Goal: Find specific page/section: Find specific page/section

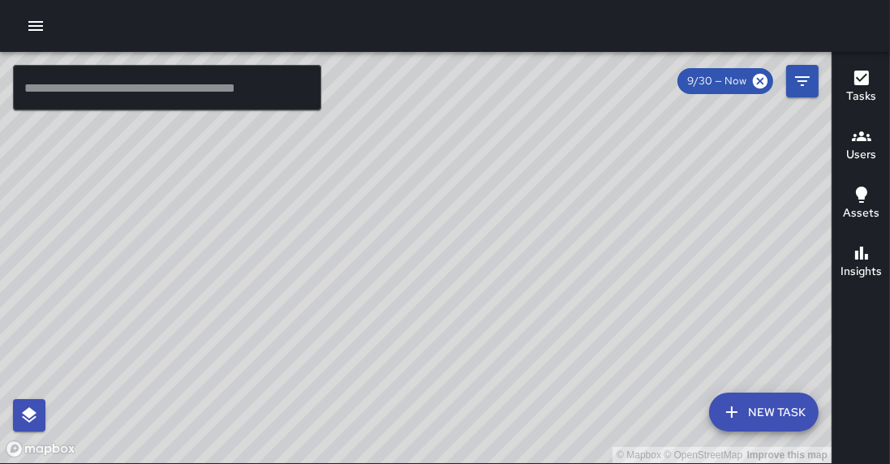
click at [201, 82] on input "text" at bounding box center [167, 87] width 308 height 45
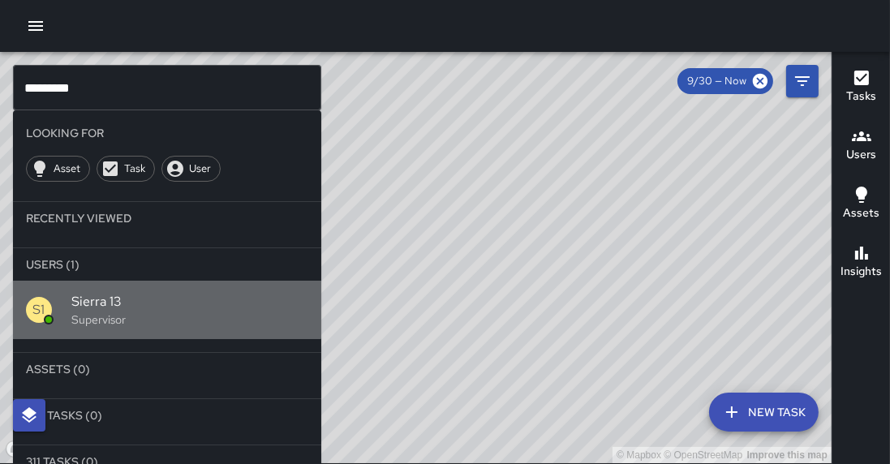
click at [124, 292] on div "Sierra 13 Supervisor" at bounding box center [189, 310] width 237 height 36
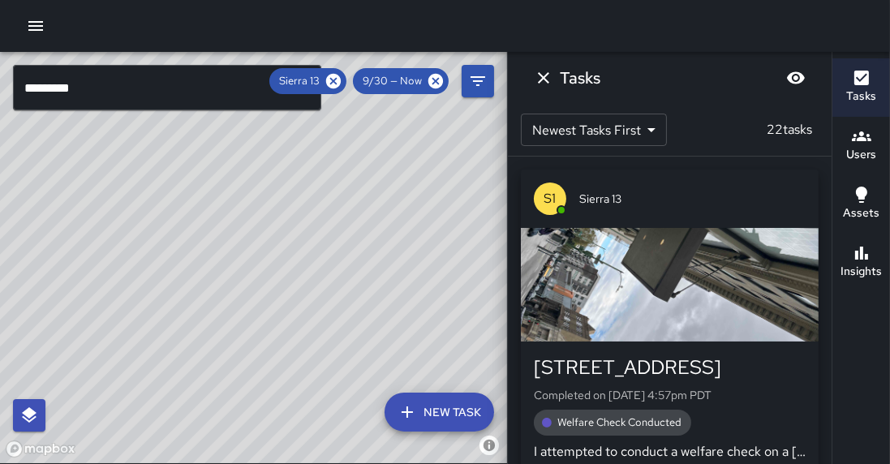
click at [124, 286] on div "© Mapbox © OpenStreetMap Improve this map" at bounding box center [253, 257] width 507 height 411
drag, startPoint x: 160, startPoint y: 336, endPoint x: 277, endPoint y: 249, distance: 146.2
click at [277, 249] on div "© Mapbox © OpenStreetMap Improve this map" at bounding box center [253, 257] width 507 height 411
click at [97, 99] on input "*********" at bounding box center [167, 87] width 308 height 45
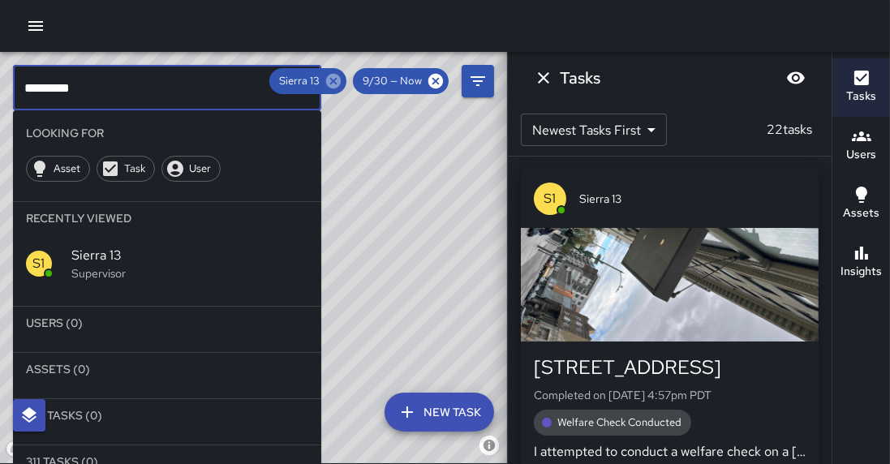
click at [342, 81] on icon at bounding box center [334, 81] width 18 height 18
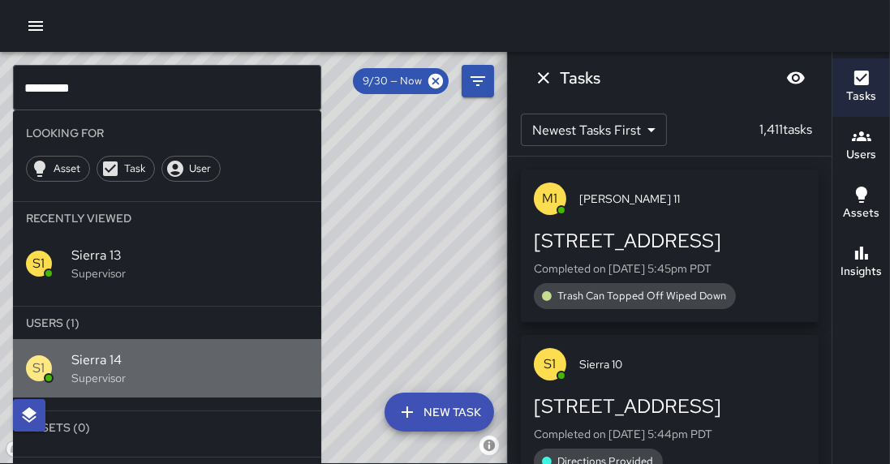
click at [76, 354] on div "S1 Sierra 14 Supervisor" at bounding box center [167, 368] width 308 height 58
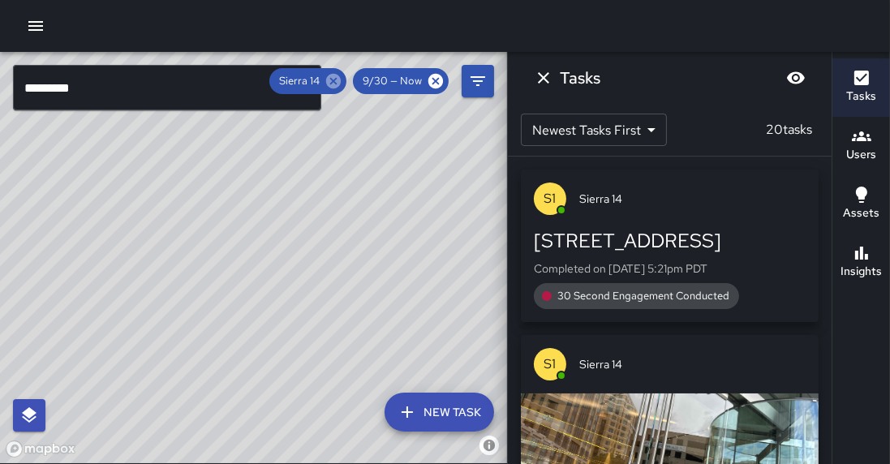
click at [341, 83] on icon at bounding box center [333, 81] width 15 height 15
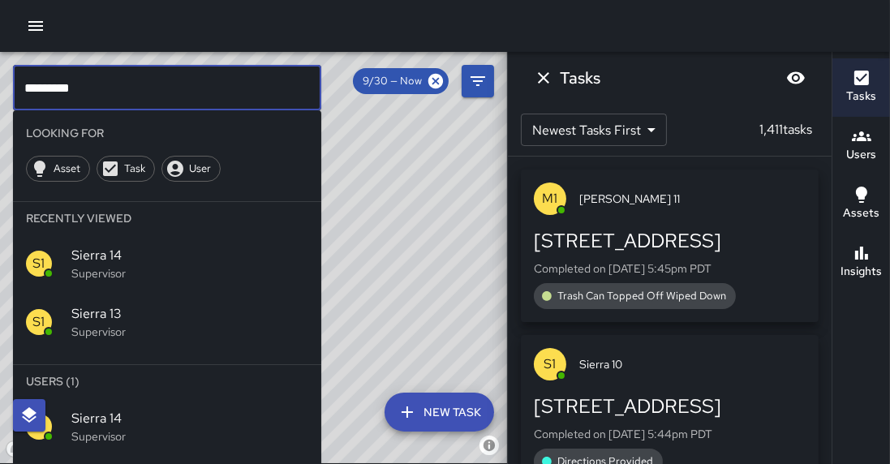
click at [65, 90] on input "*********" at bounding box center [167, 87] width 308 height 45
type input "*"
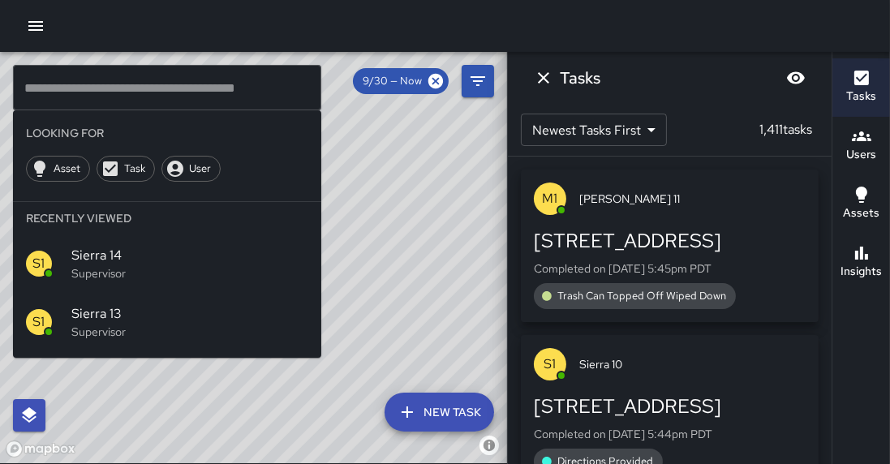
click at [465, 349] on div "© Mapbox © OpenStreetMap Improve this map" at bounding box center [253, 257] width 507 height 411
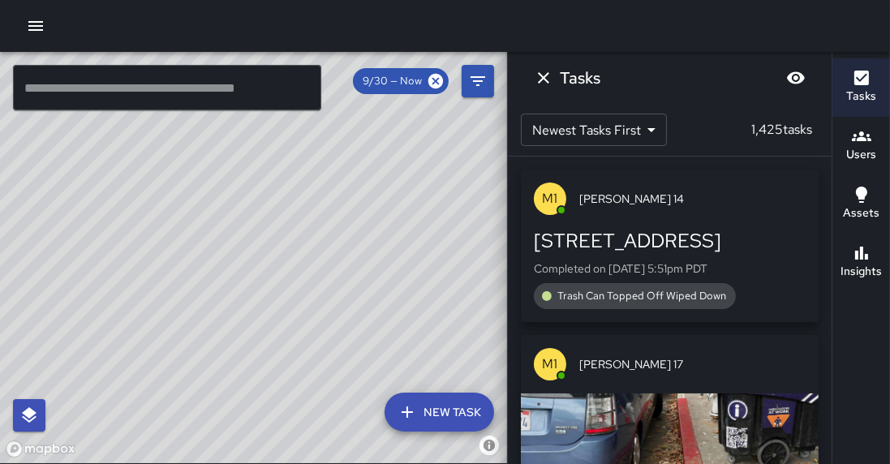
click at [139, 83] on input "text" at bounding box center [167, 87] width 308 height 45
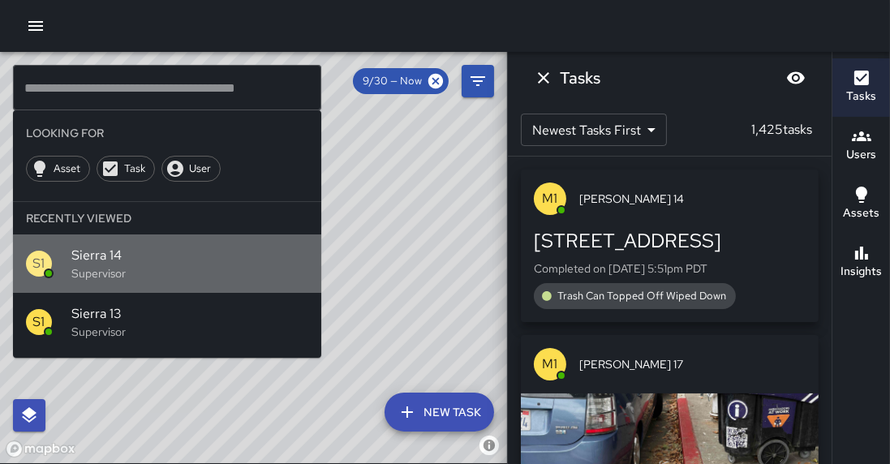
click at [160, 261] on div "S1 Sierra 14 Supervisor" at bounding box center [167, 263] width 308 height 58
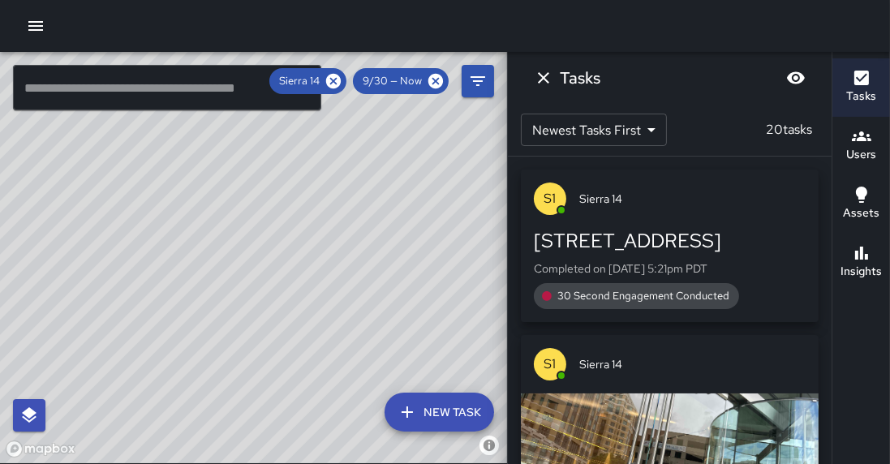
drag, startPoint x: 345, startPoint y: 226, endPoint x: 333, endPoint y: 250, distance: 26.5
click at [333, 250] on div "© Mapbox © OpenStreetMap Improve this map" at bounding box center [253, 257] width 507 height 411
